Goal: Obtain resource: Obtain resource

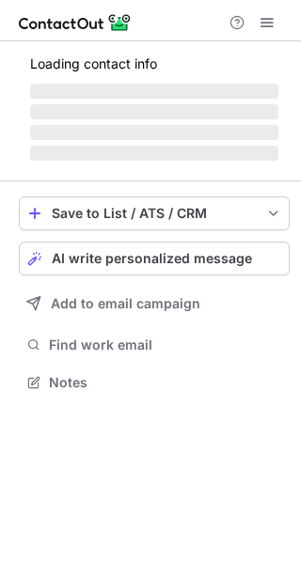
scroll to position [380, 301]
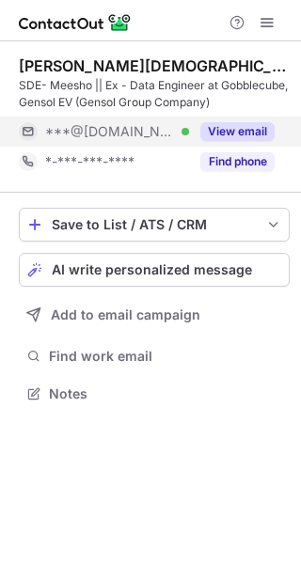
click at [241, 128] on button "View email" at bounding box center [237, 131] width 74 height 19
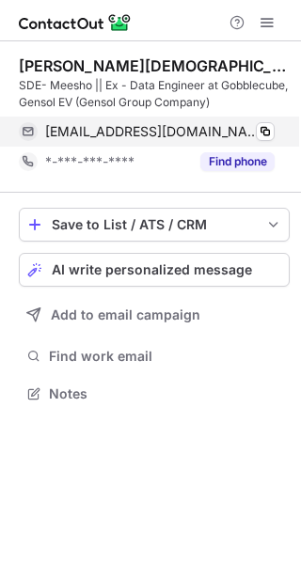
click at [274, 129] on div "jainviipul@gmail.com Verified Copy" at bounding box center [147, 132] width 256 height 30
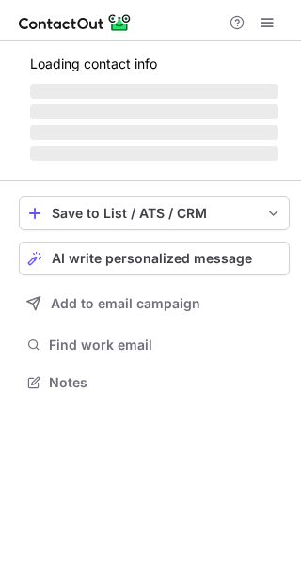
scroll to position [380, 301]
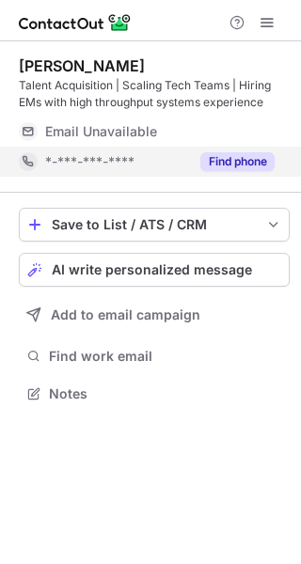
click at [248, 166] on button "Find phone" at bounding box center [237, 161] width 74 height 19
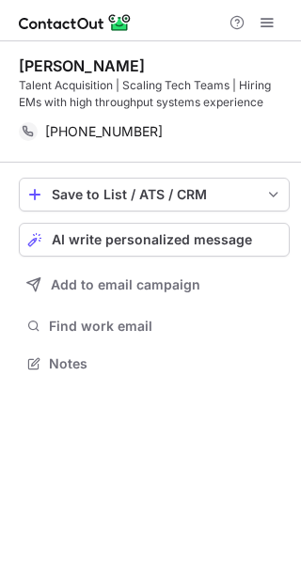
scroll to position [350, 301]
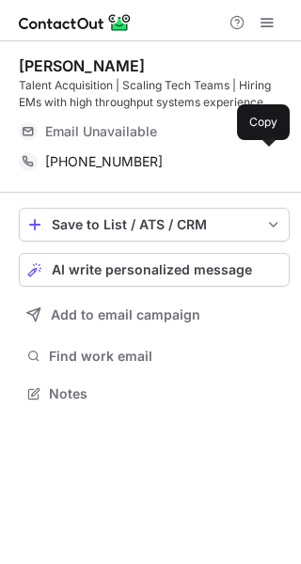
scroll to position [380, 301]
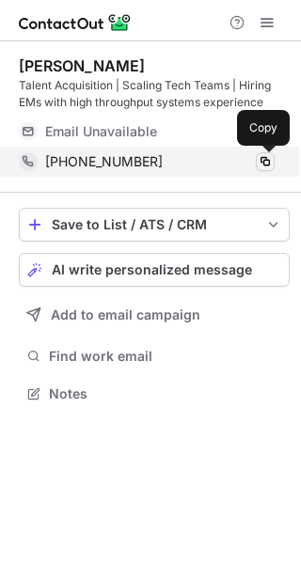
click at [269, 154] on span at bounding box center [265, 161] width 15 height 15
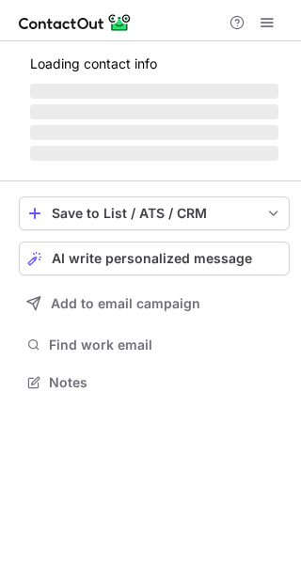
scroll to position [363, 301]
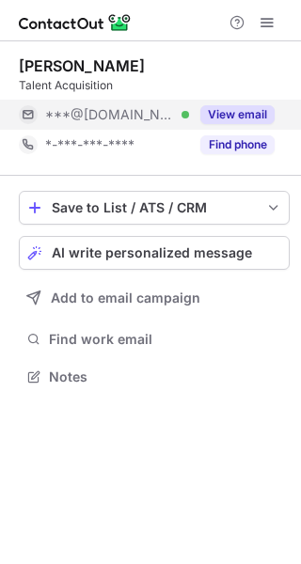
click at [230, 112] on button "View email" at bounding box center [237, 114] width 74 height 19
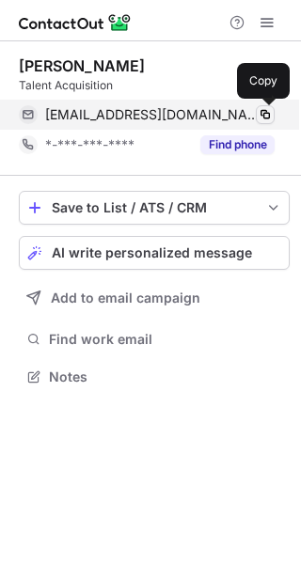
click at [265, 117] on span at bounding box center [265, 114] width 15 height 15
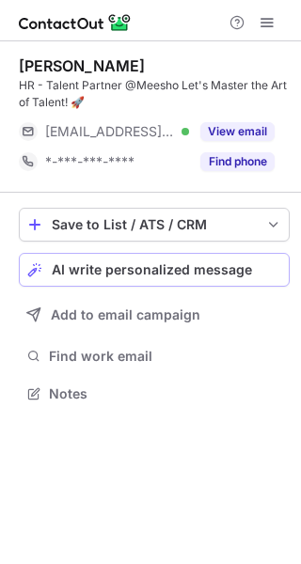
scroll to position [380, 301]
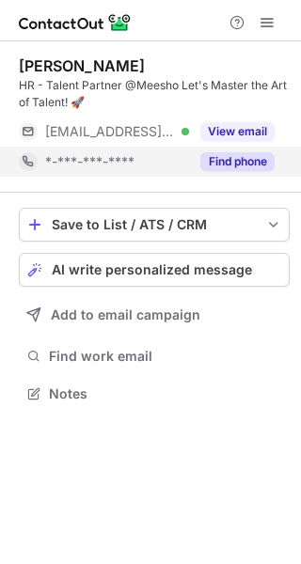
click at [228, 157] on button "Find phone" at bounding box center [237, 161] width 74 height 19
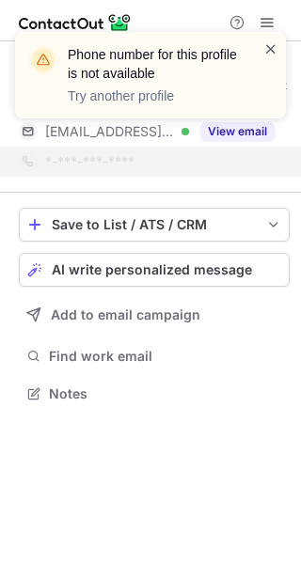
click at [273, 48] on span at bounding box center [270, 48] width 15 height 19
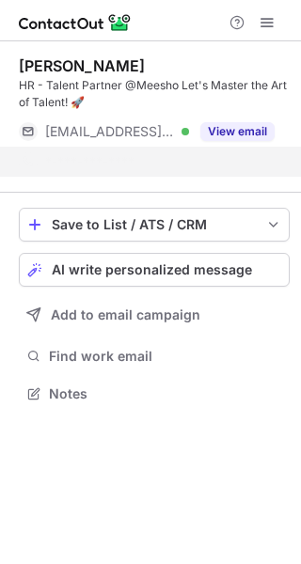
scroll to position [350, 301]
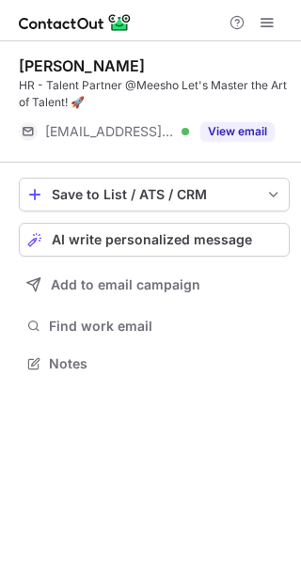
click at [225, 131] on button "View email" at bounding box center [237, 131] width 74 height 19
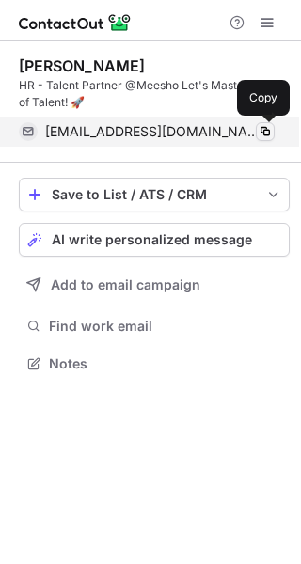
click at [264, 128] on span at bounding box center [265, 131] width 15 height 15
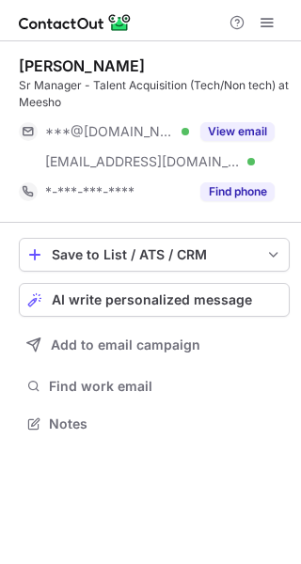
scroll to position [411, 301]
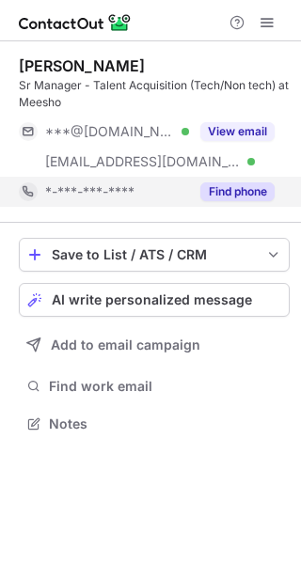
click at [237, 191] on button "Find phone" at bounding box center [237, 191] width 74 height 19
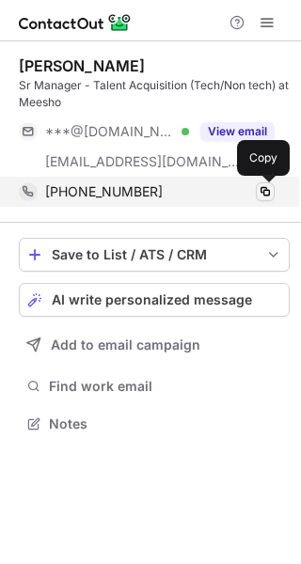
click at [262, 193] on span at bounding box center [265, 191] width 15 height 15
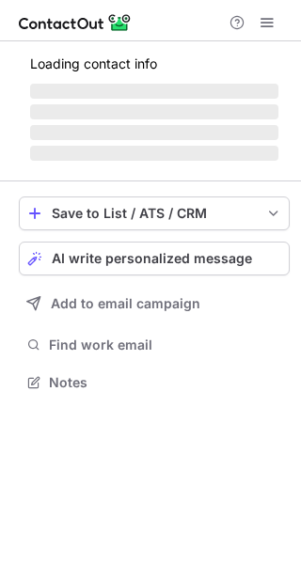
scroll to position [393, 301]
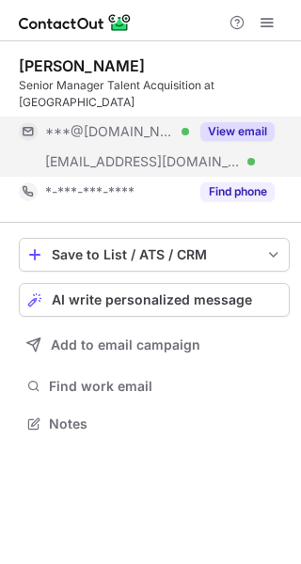
click at [233, 122] on button "View email" at bounding box center [237, 131] width 74 height 19
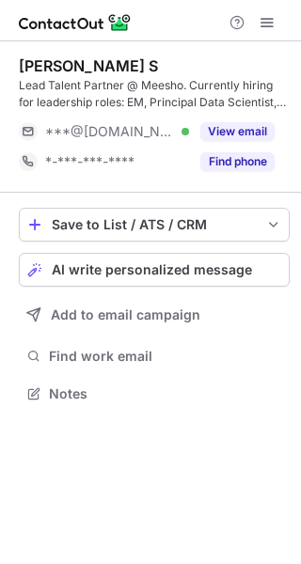
scroll to position [380, 301]
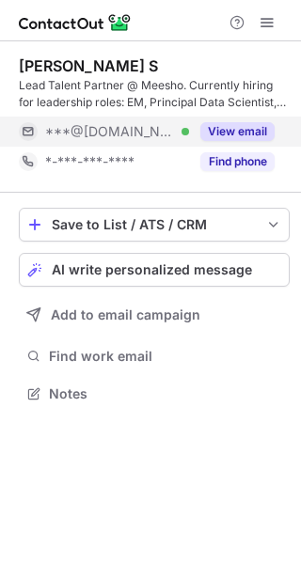
click at [232, 122] on button "View email" at bounding box center [237, 131] width 74 height 19
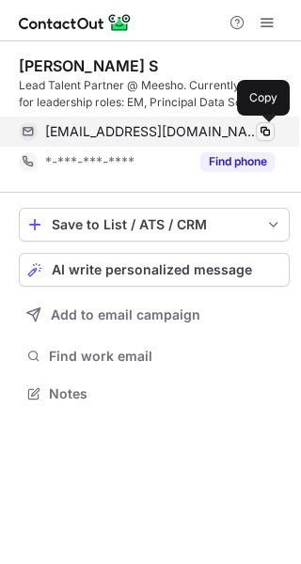
click at [266, 130] on span at bounding box center [265, 131] width 15 height 15
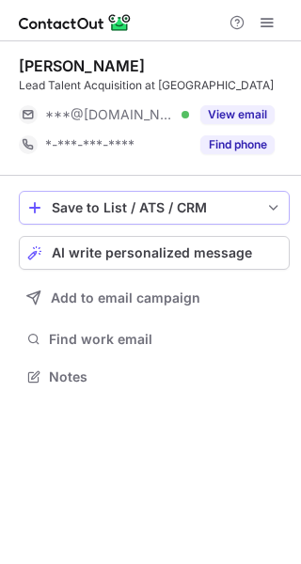
scroll to position [363, 301]
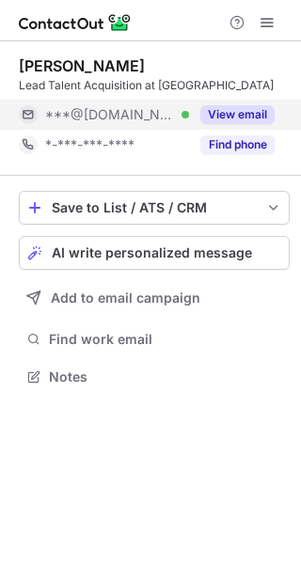
click at [229, 115] on button "View email" at bounding box center [237, 114] width 74 height 19
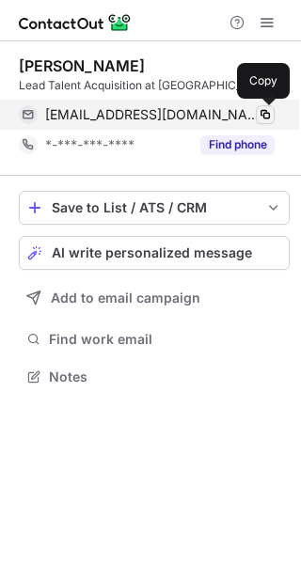
click at [269, 110] on span at bounding box center [265, 114] width 15 height 15
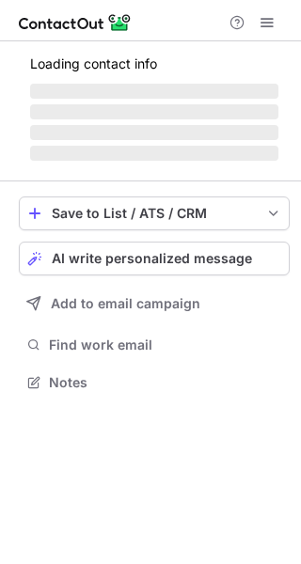
scroll to position [363, 301]
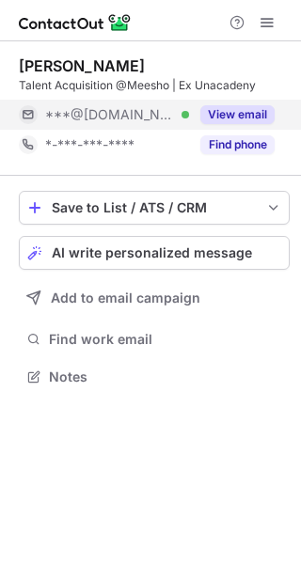
click at [225, 117] on button "View email" at bounding box center [237, 114] width 74 height 19
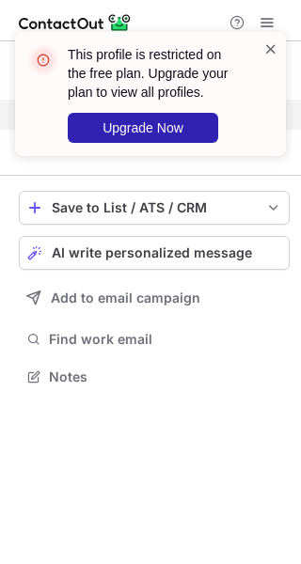
click at [273, 56] on span at bounding box center [270, 48] width 15 height 19
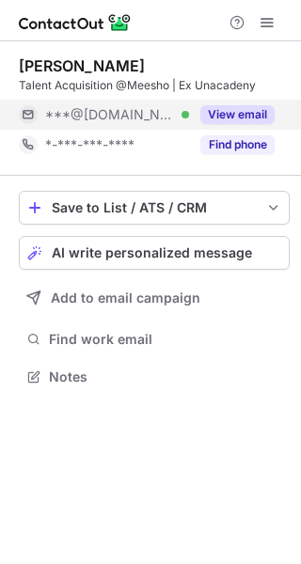
click at [238, 148] on div "This profile is restricted on the free plan. Upgrade your plan to view all prof…" at bounding box center [150, 94] width 271 height 124
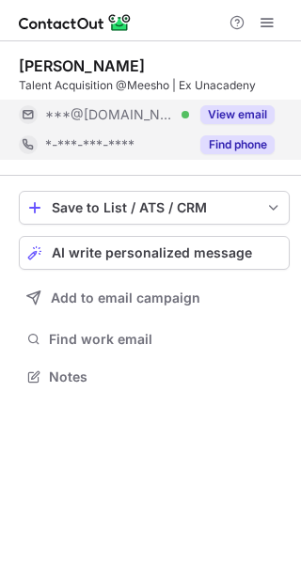
click at [237, 148] on button "Find phone" at bounding box center [237, 144] width 74 height 19
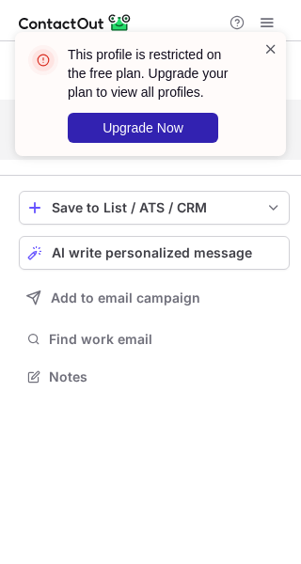
click at [274, 50] on span at bounding box center [270, 48] width 15 height 19
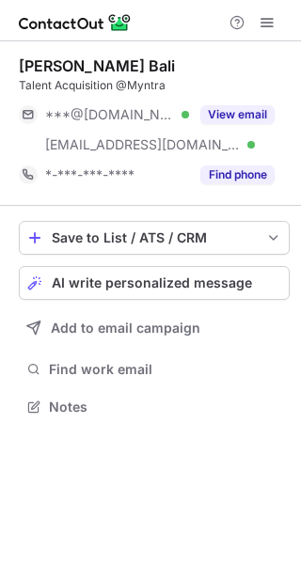
scroll to position [393, 301]
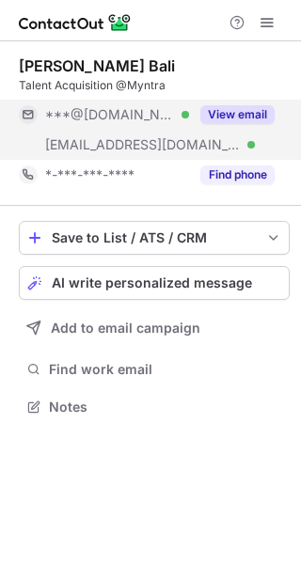
click at [223, 103] on div "View email" at bounding box center [232, 115] width 86 height 30
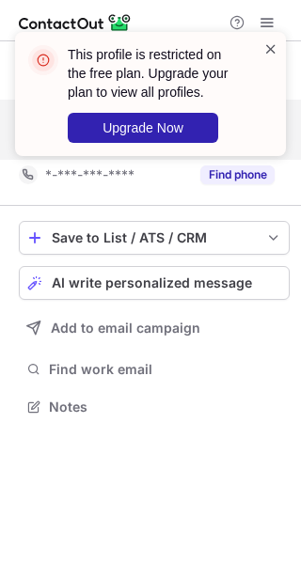
click at [263, 52] on span at bounding box center [270, 48] width 15 height 19
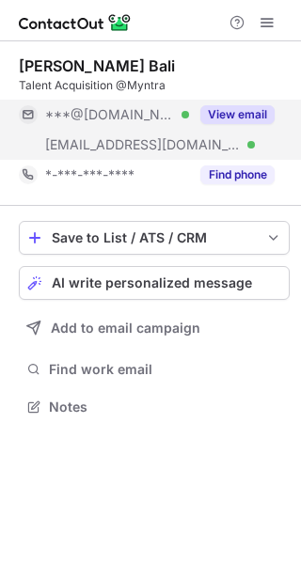
click at [230, 180] on div "This profile is restricted on the free plan. Upgrade your plan to view all prof…" at bounding box center [150, 101] width 301 height 177
click at [230, 180] on button "Find phone" at bounding box center [237, 174] width 74 height 19
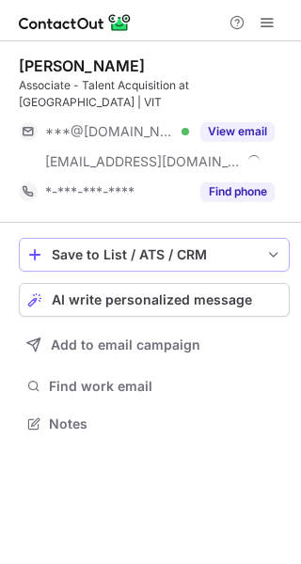
scroll to position [393, 301]
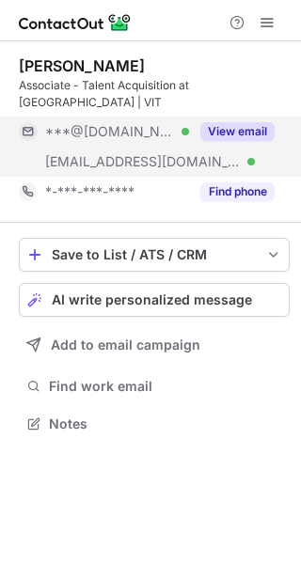
click at [229, 122] on button "View email" at bounding box center [237, 131] width 74 height 19
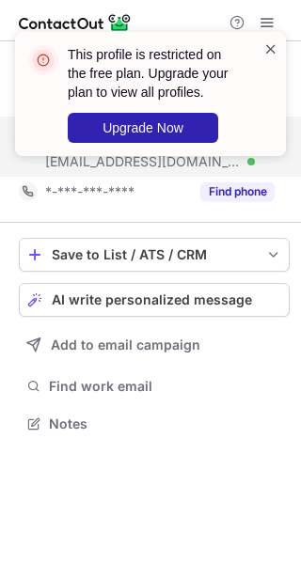
click at [263, 47] on span at bounding box center [270, 48] width 15 height 19
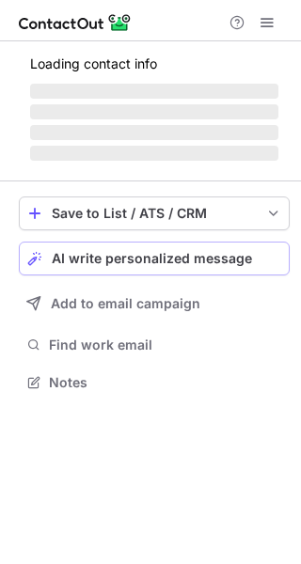
scroll to position [363, 301]
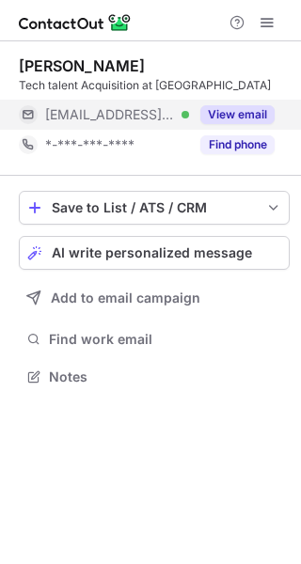
click at [222, 111] on button "View email" at bounding box center [237, 114] width 74 height 19
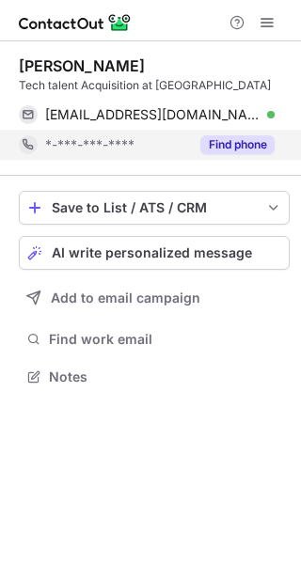
click at [232, 145] on button "Find phone" at bounding box center [237, 144] width 74 height 19
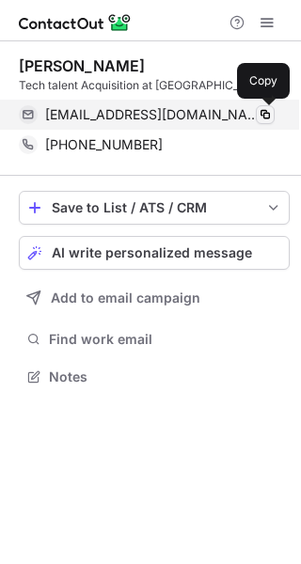
click at [262, 115] on span at bounding box center [265, 114] width 15 height 15
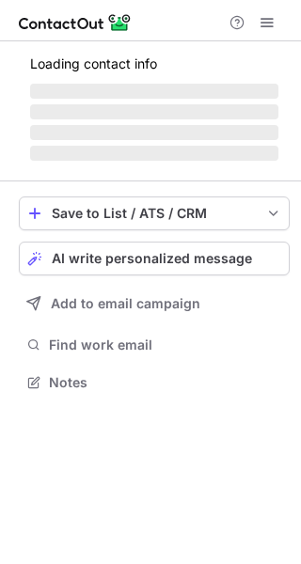
scroll to position [411, 301]
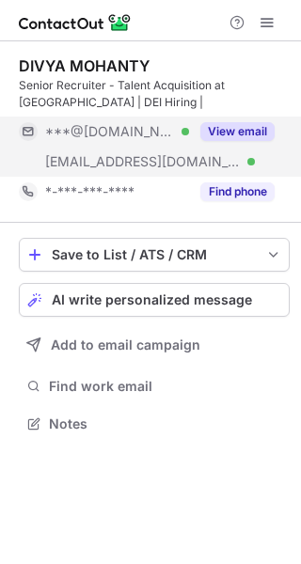
click at [244, 140] on button "View email" at bounding box center [237, 131] width 74 height 19
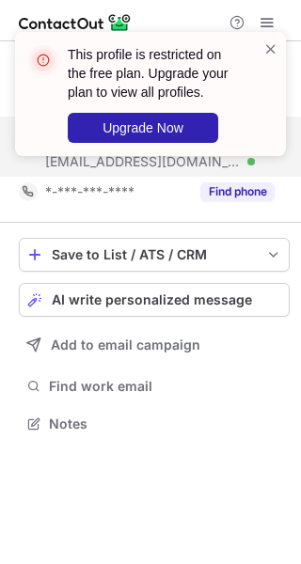
click at [273, 38] on div "This profile is restricted on the free plan. Upgrade your plan to view all prof…" at bounding box center [150, 94] width 271 height 124
click at [263, 45] on span at bounding box center [270, 48] width 15 height 19
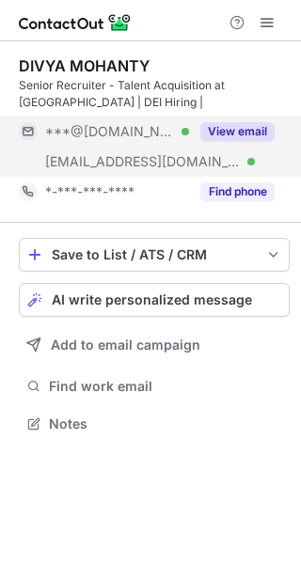
click at [233, 188] on div "This profile is restricted on the free plan. Upgrade your plan to view all prof…" at bounding box center [150, 101] width 301 height 177
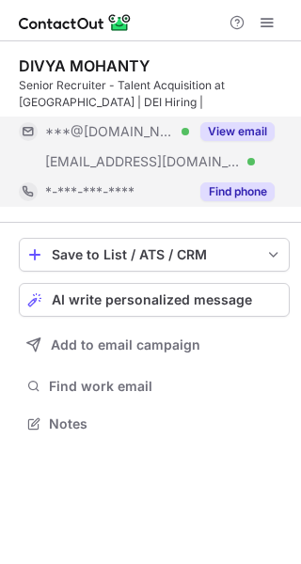
click at [228, 195] on button "Find phone" at bounding box center [237, 191] width 74 height 19
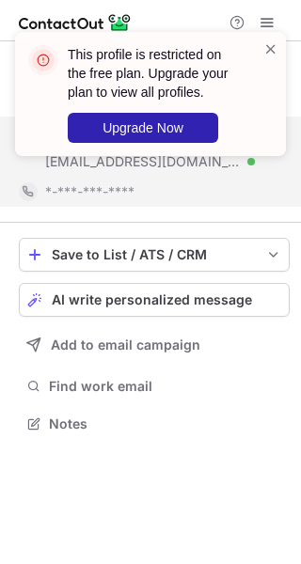
click at [275, 35] on div "This profile is restricted on the free plan. Upgrade your plan to view all prof…" at bounding box center [150, 94] width 271 height 124
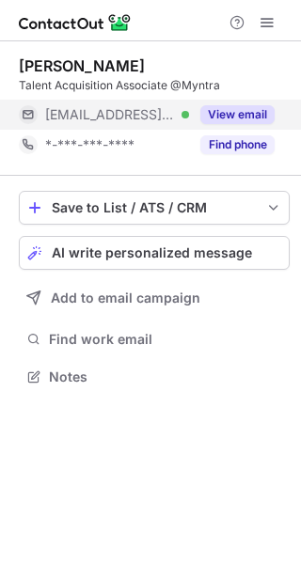
scroll to position [363, 301]
click at [246, 116] on button "View email" at bounding box center [237, 114] width 74 height 19
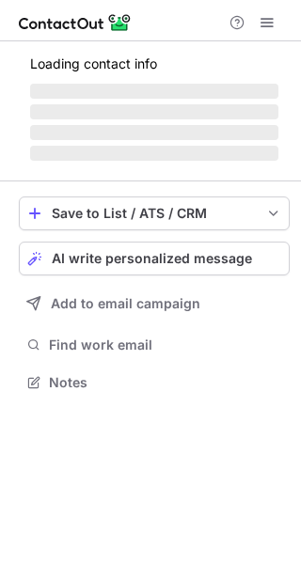
scroll to position [380, 301]
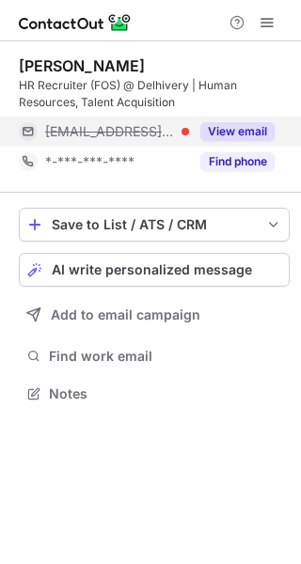
click at [218, 128] on button "View email" at bounding box center [237, 131] width 74 height 19
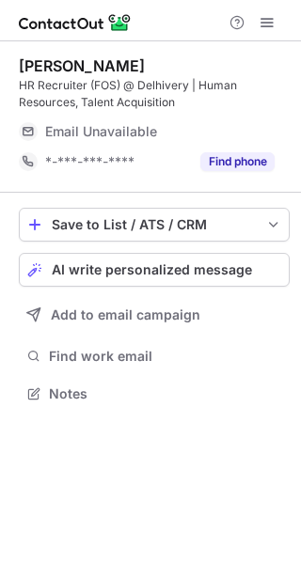
scroll to position [380, 301]
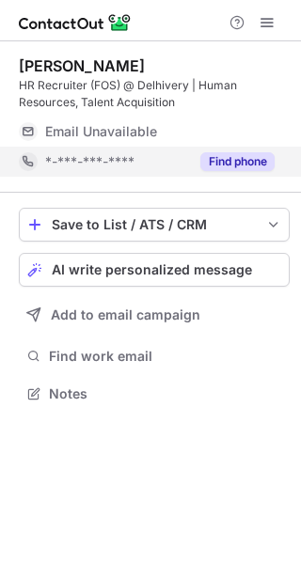
click at [223, 160] on button "Find phone" at bounding box center [237, 161] width 74 height 19
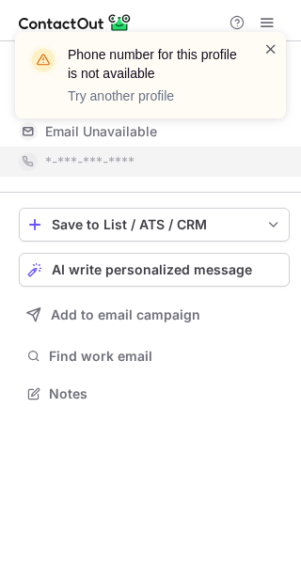
click at [273, 51] on span at bounding box center [270, 48] width 15 height 19
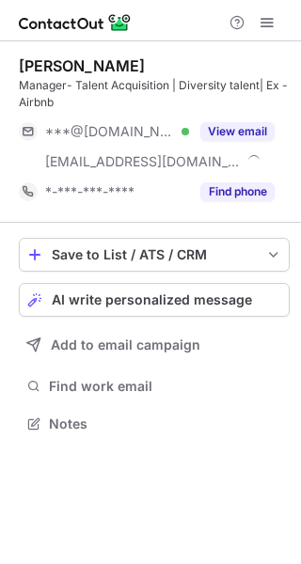
scroll to position [411, 301]
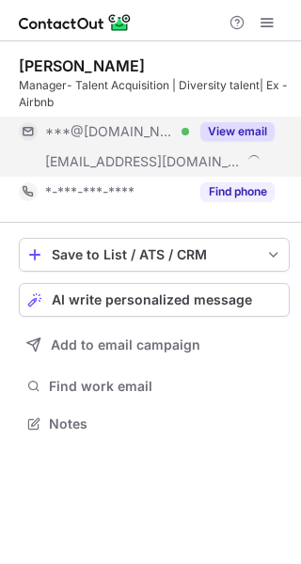
click at [220, 127] on button "View email" at bounding box center [237, 131] width 74 height 19
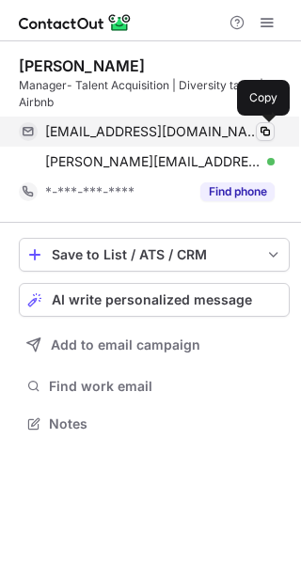
click at [269, 131] on span at bounding box center [265, 131] width 15 height 15
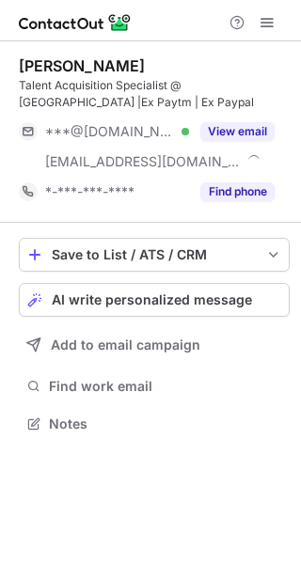
scroll to position [411, 301]
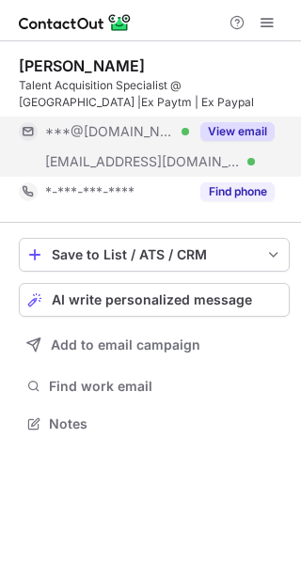
click at [210, 135] on button "View email" at bounding box center [237, 131] width 74 height 19
